Goal: Check status

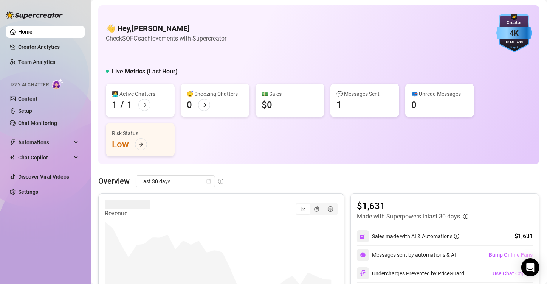
click at [249, 149] on div "👩‍💻 Active Chatters 1 / 1 😴 Snoozing Chatters 0 💵 Sales $0 💬 Messages Sent 1 📪 …" at bounding box center [319, 120] width 426 height 73
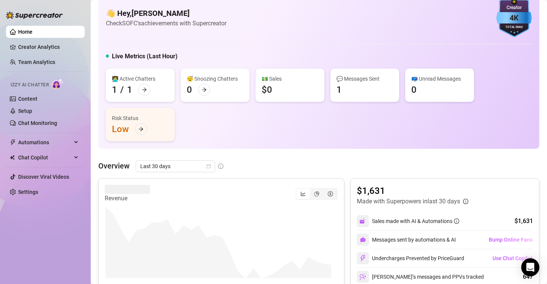
scroll to position [30, 0]
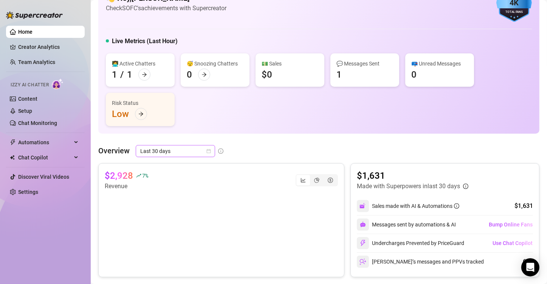
click at [206, 151] on icon "calendar" at bounding box center [208, 151] width 5 height 5
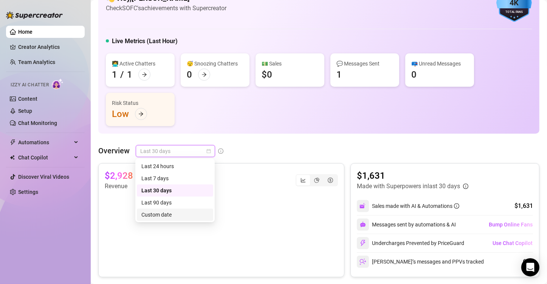
click at [166, 220] on div "Last 90 days Custom date Last 24 hours Last 7 days Last 30 days Last 90 days Cu…" at bounding box center [174, 190] width 79 height 64
click at [167, 212] on div "Custom date" at bounding box center [174, 214] width 67 height 8
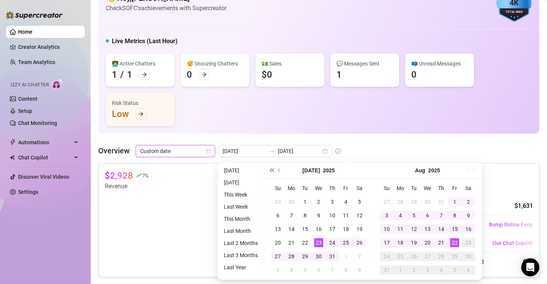
type input "[DATE]"
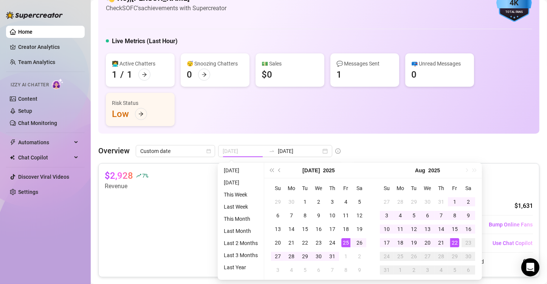
click at [346, 242] on div "25" at bounding box center [345, 242] width 9 height 9
type input "[DATE]"
click at [455, 242] on div "22" at bounding box center [454, 242] width 9 height 9
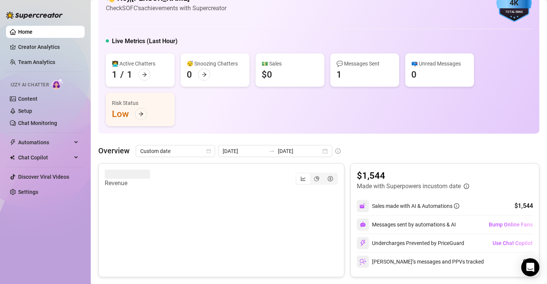
click at [402, 143] on div "👋 Hey, [PERSON_NAME] Check SOFC's achievements with Supercreator 4K Creator Tot…" at bounding box center [318, 263] width 441 height 576
drag, startPoint x: 106, startPoint y: 173, endPoint x: 132, endPoint y: 176, distance: 26.3
click at [132, 176] on article "$2,802" at bounding box center [119, 175] width 28 height 12
click at [180, 172] on div "$2,802 13 % Revenue" at bounding box center [221, 179] width 233 height 21
